Goal: Find contact information: Find contact information

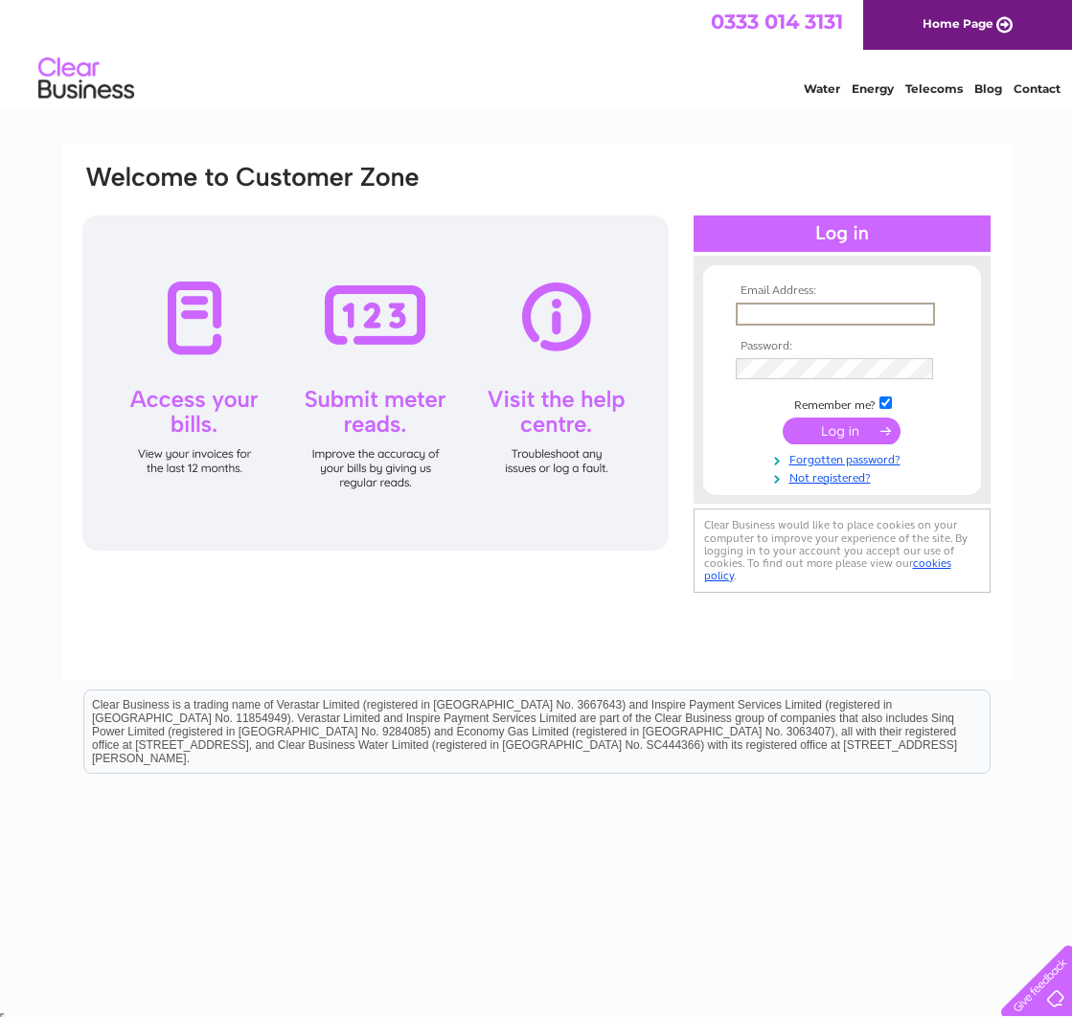
click at [780, 307] on input "text" at bounding box center [834, 314] width 199 height 23
type input "craig@wilsonspetfood.co.uk"
click at [782, 418] on input "submit" at bounding box center [841, 431] width 118 height 27
click at [847, 430] on input "submit" at bounding box center [841, 431] width 118 height 27
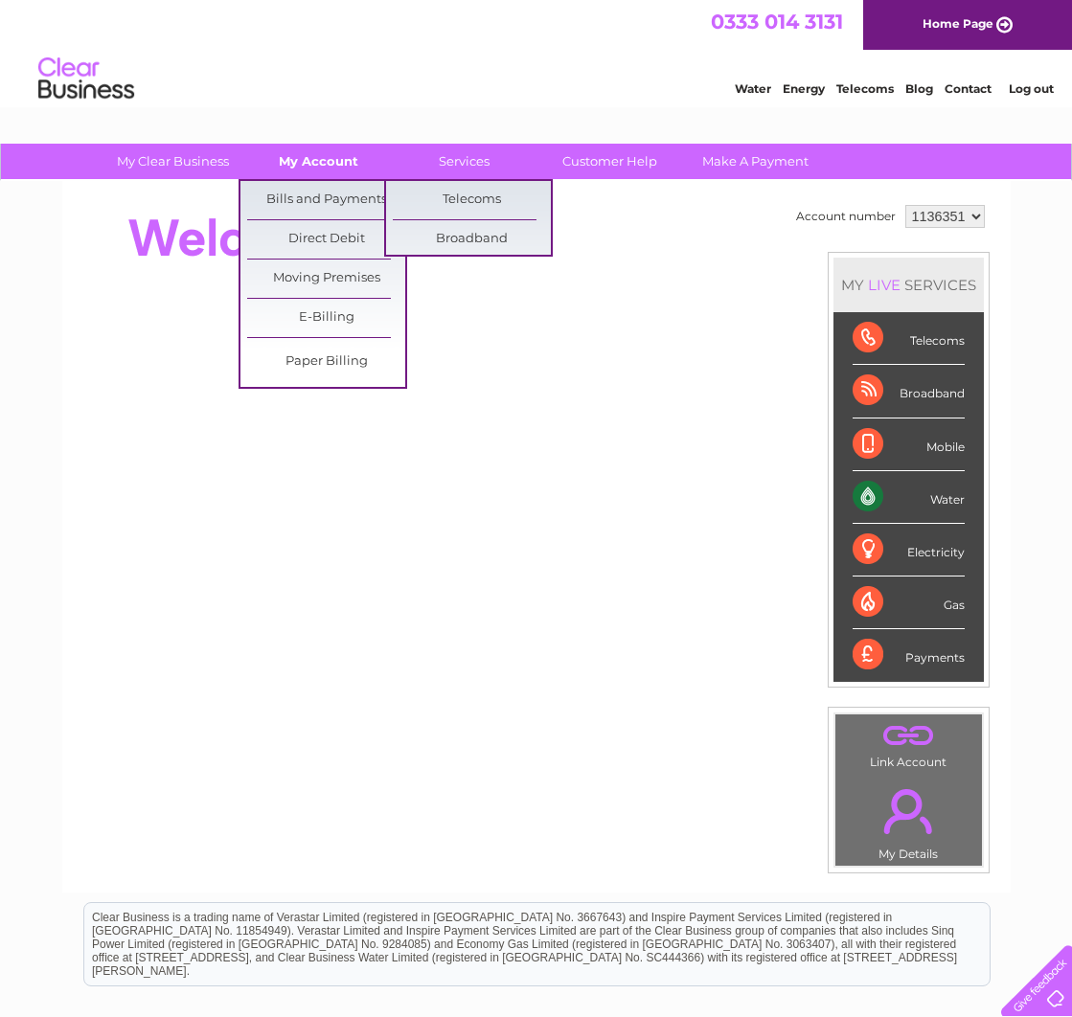
click at [322, 155] on link "My Account" at bounding box center [318, 161] width 158 height 35
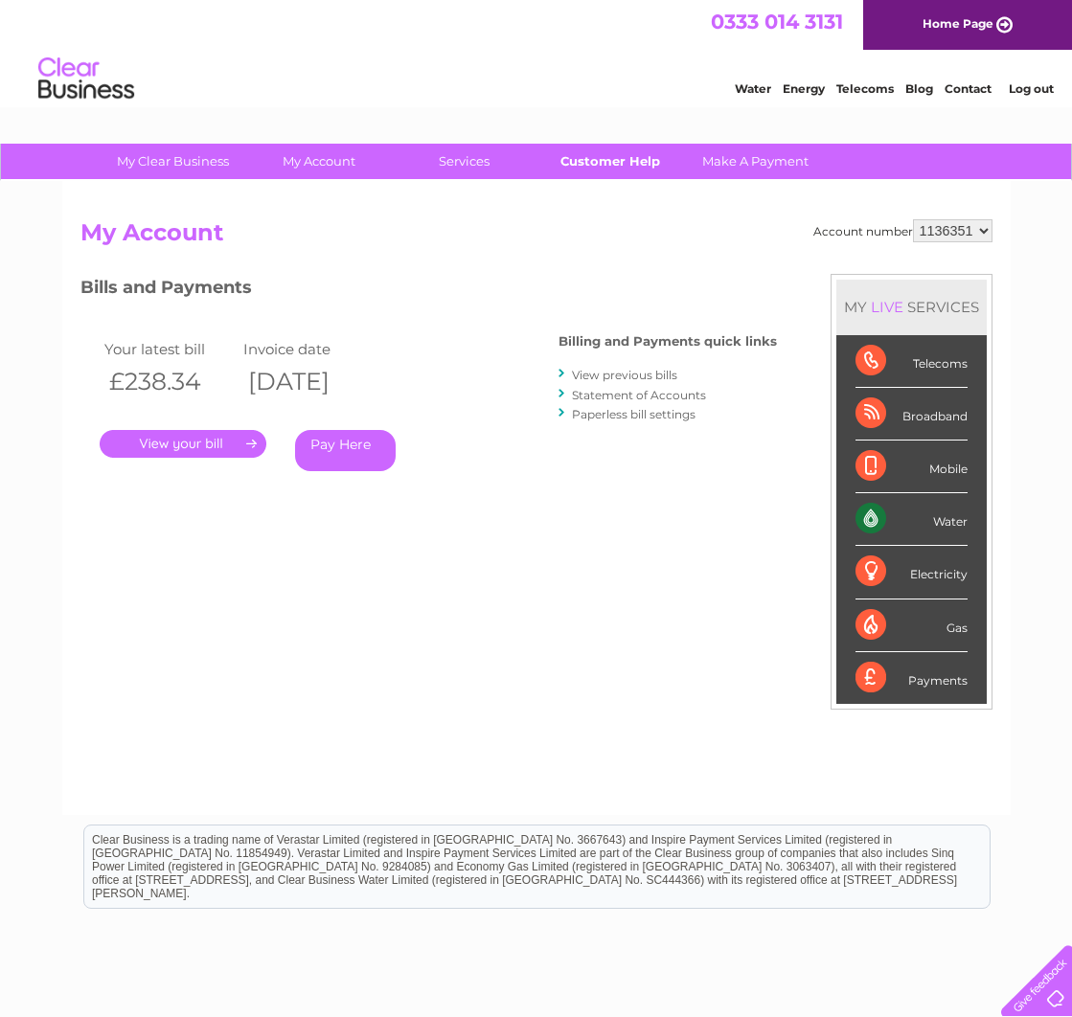
click at [620, 161] on link "Customer Help" at bounding box center [610, 161] width 158 height 35
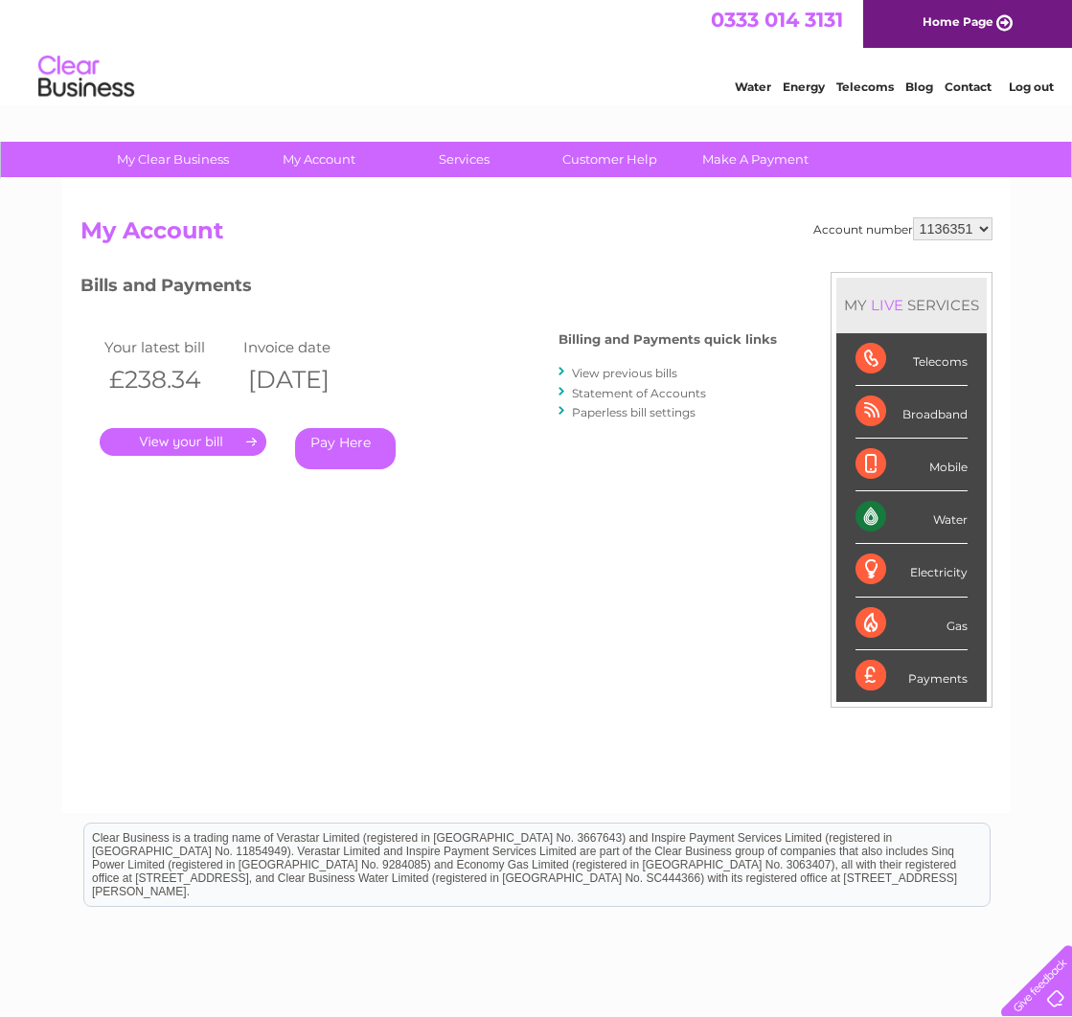
click at [605, 293] on h3 "Bills and Payments" at bounding box center [428, 289] width 696 height 34
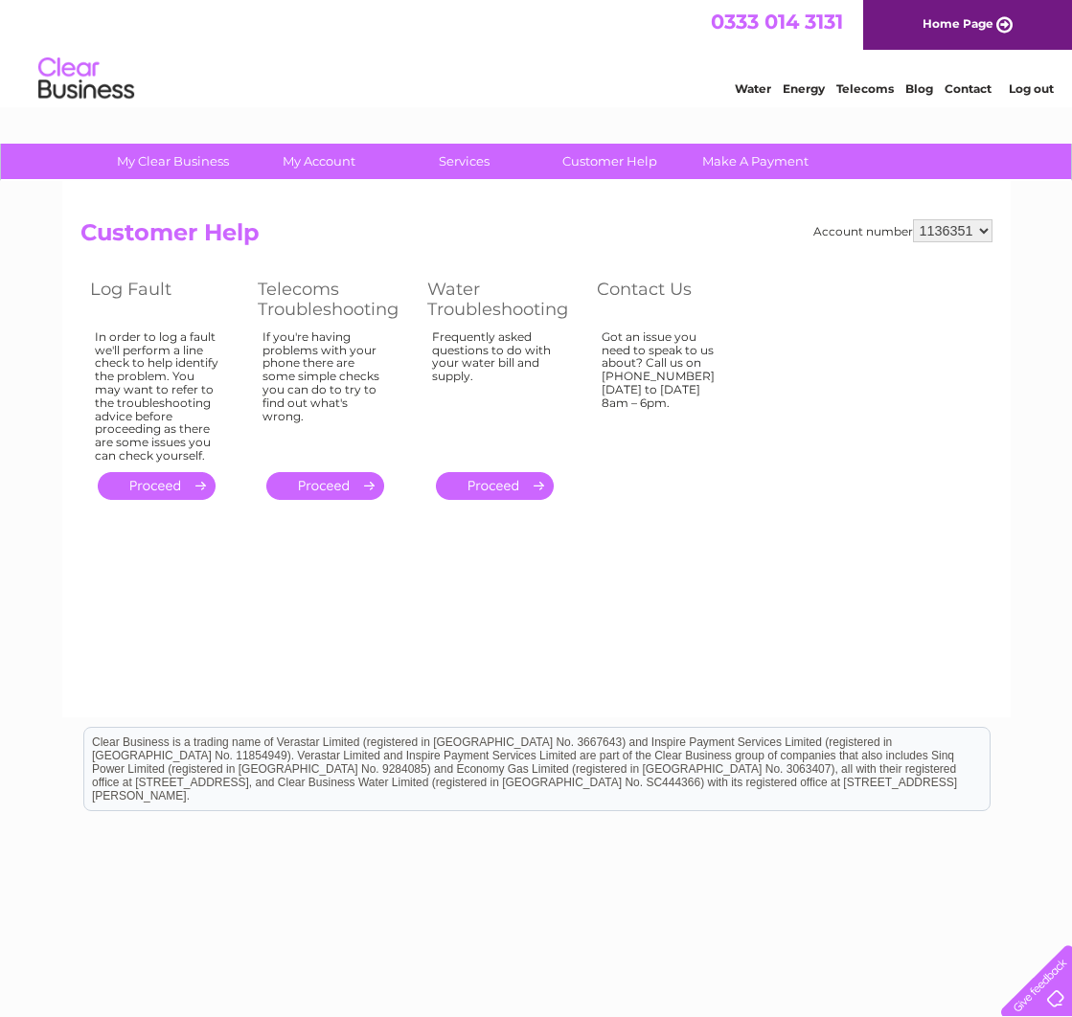
click at [936, 229] on select "1136351" at bounding box center [952, 230] width 79 height 23
click at [607, 161] on link "Customer Help" at bounding box center [610, 161] width 158 height 35
click at [961, 87] on link "Contact" at bounding box center [967, 88] width 47 height 14
